Goal: Transaction & Acquisition: Obtain resource

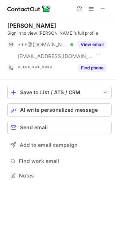
scroll to position [171, 116]
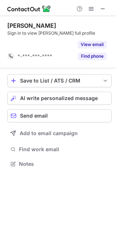
scroll to position [147, 116]
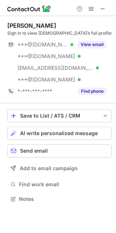
scroll to position [194, 116]
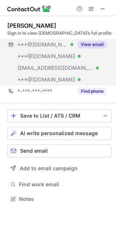
click at [88, 40] on div "View email" at bounding box center [89, 45] width 33 height 12
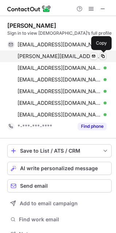
click at [103, 54] on span at bounding box center [103, 56] width 6 height 6
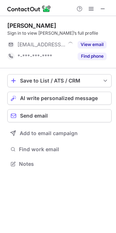
scroll to position [159, 116]
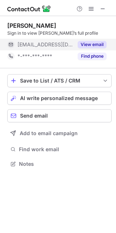
click at [100, 46] on button "View email" at bounding box center [92, 44] width 29 height 7
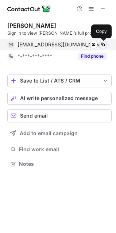
click at [103, 45] on span at bounding box center [103, 45] width 6 height 6
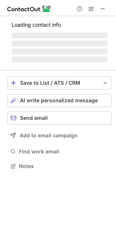
scroll to position [159, 116]
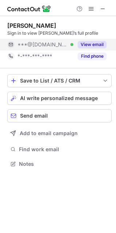
click at [85, 41] on div "View email" at bounding box center [89, 45] width 33 height 12
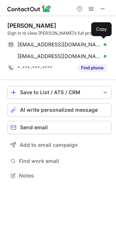
scroll to position [171, 116]
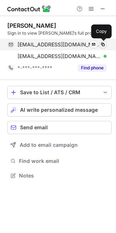
click at [103, 41] on button at bounding box center [102, 44] width 7 height 7
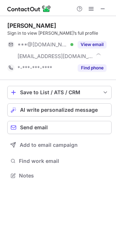
scroll to position [171, 116]
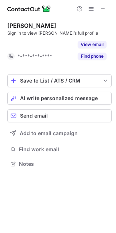
scroll to position [147, 116]
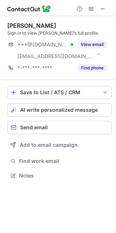
scroll to position [171, 116]
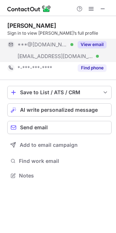
click at [86, 39] on div "View email" at bounding box center [89, 45] width 33 height 12
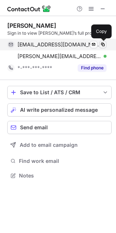
click at [104, 43] on span at bounding box center [103, 45] width 6 height 6
